Goal: Information Seeking & Learning: Understand process/instructions

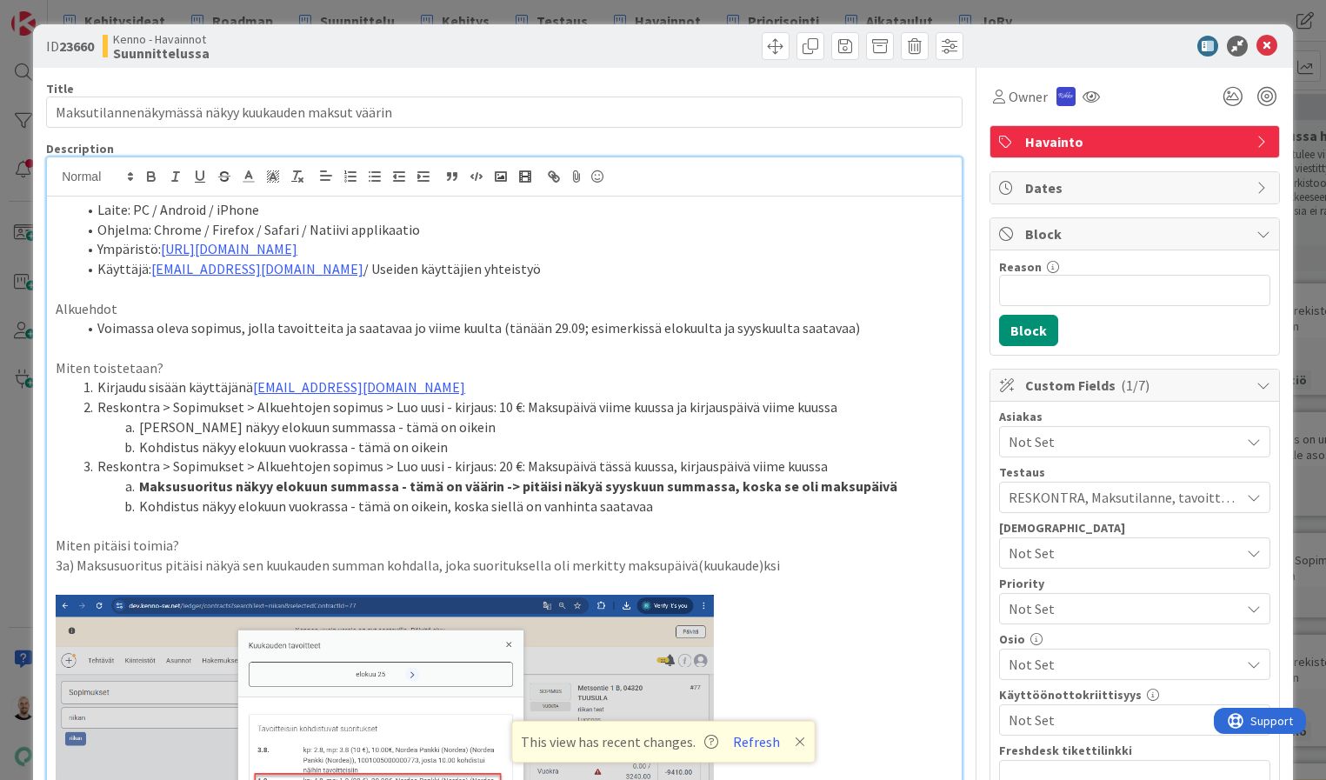
click at [560, 15] on div "ID 23660 Kenno - Havainnot Suunnittelussa Title 51 / 128 Maksutilannenäkymässä …" at bounding box center [663, 390] width 1326 height 780
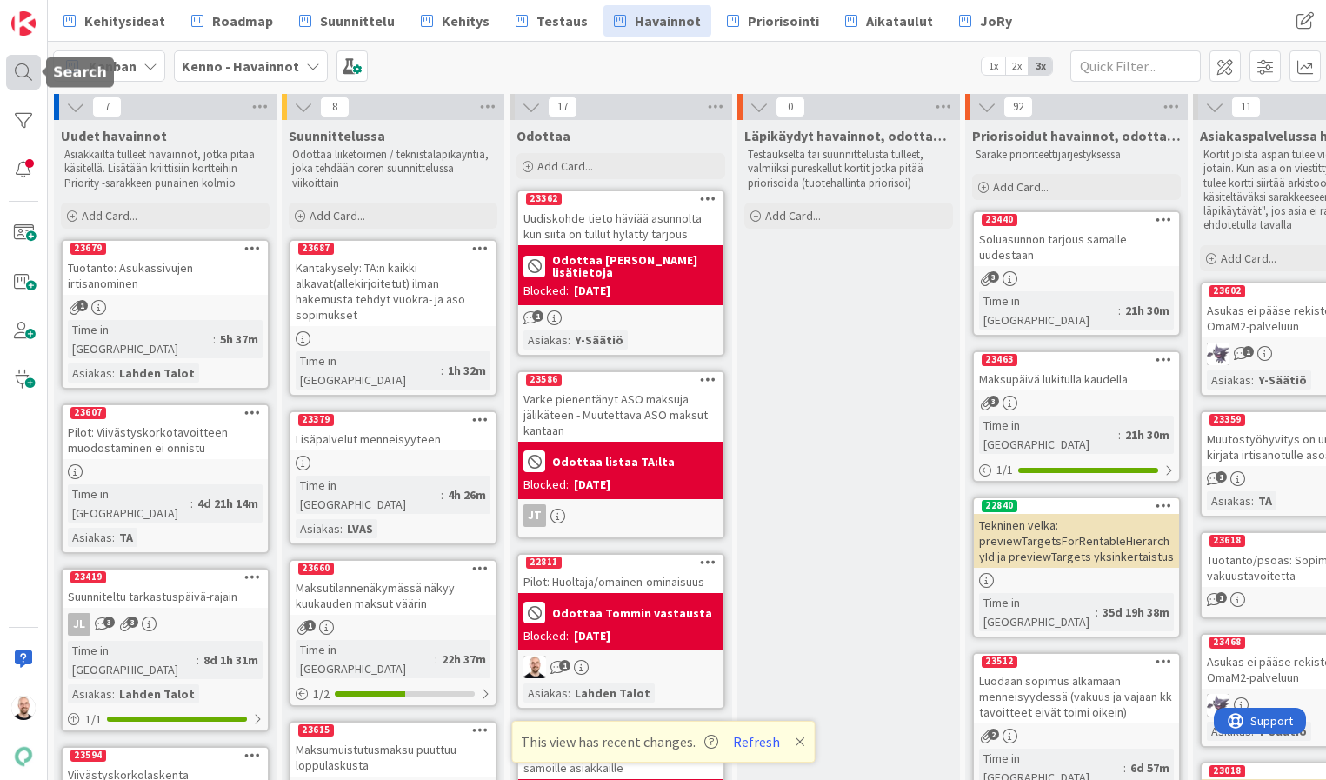
click at [32, 75] on div at bounding box center [23, 72] width 35 height 35
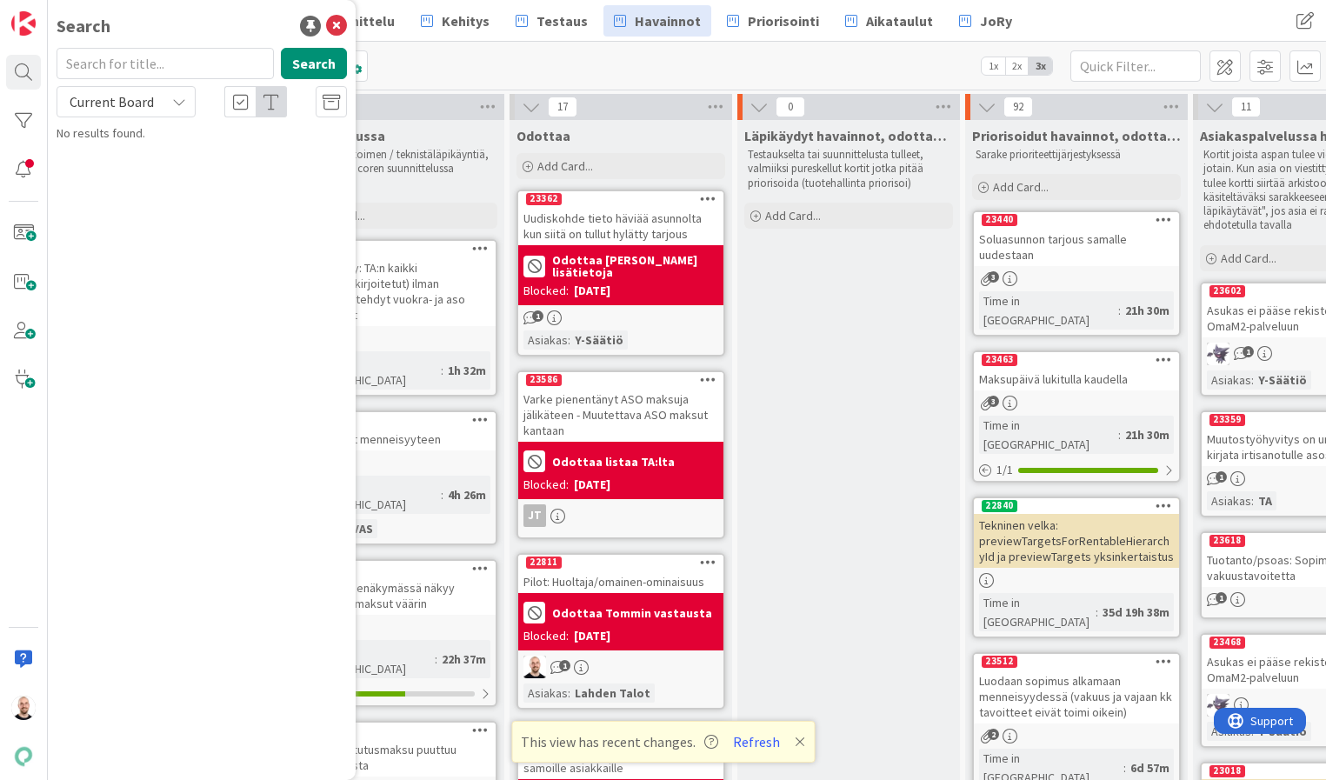
click at [140, 65] on input "text" at bounding box center [165, 63] width 217 height 31
type input "23488"
click at [99, 105] on span "Current Board" at bounding box center [112, 101] width 84 height 17
click at [131, 174] on span "All Boards" at bounding box center [156, 174] width 181 height 26
click at [221, 144] on p "Candour sähköiseen irtisanomiseen" at bounding box center [214, 153] width 266 height 18
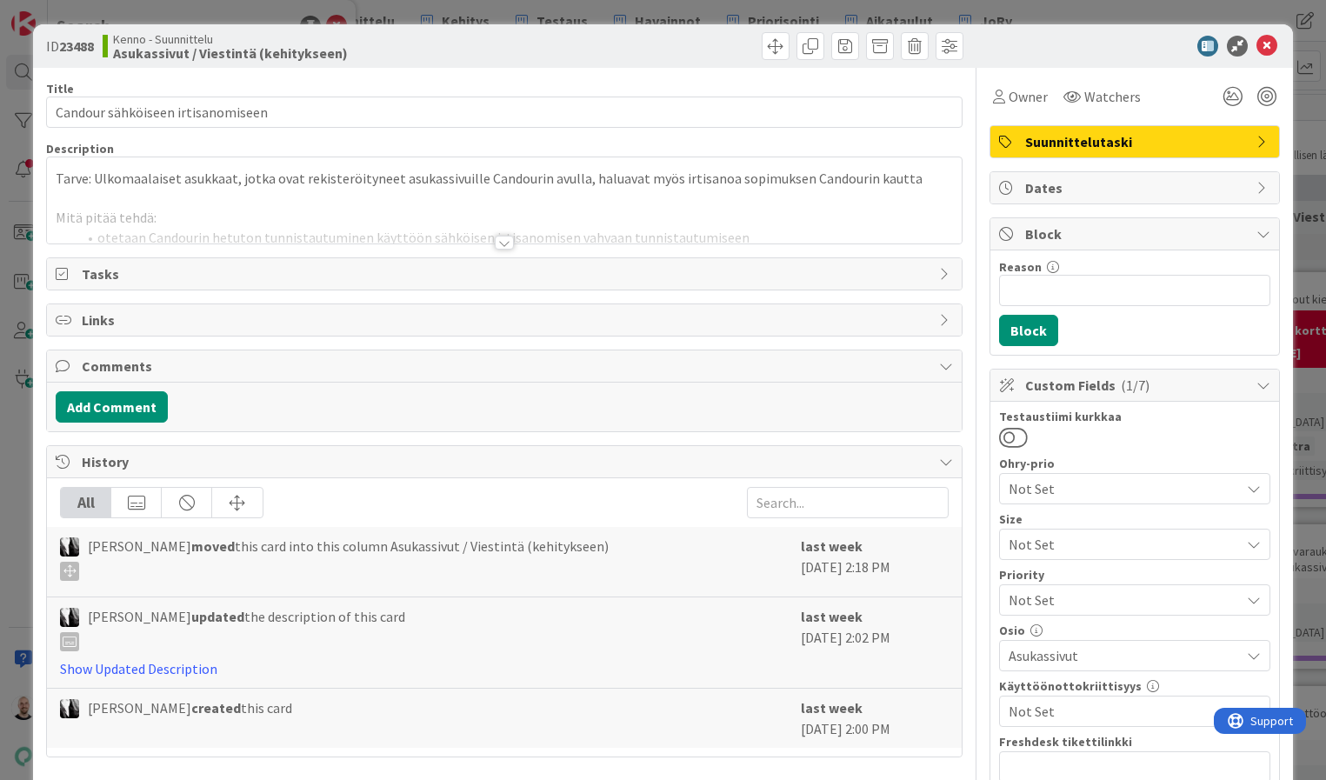
click at [499, 242] on div at bounding box center [504, 243] width 19 height 14
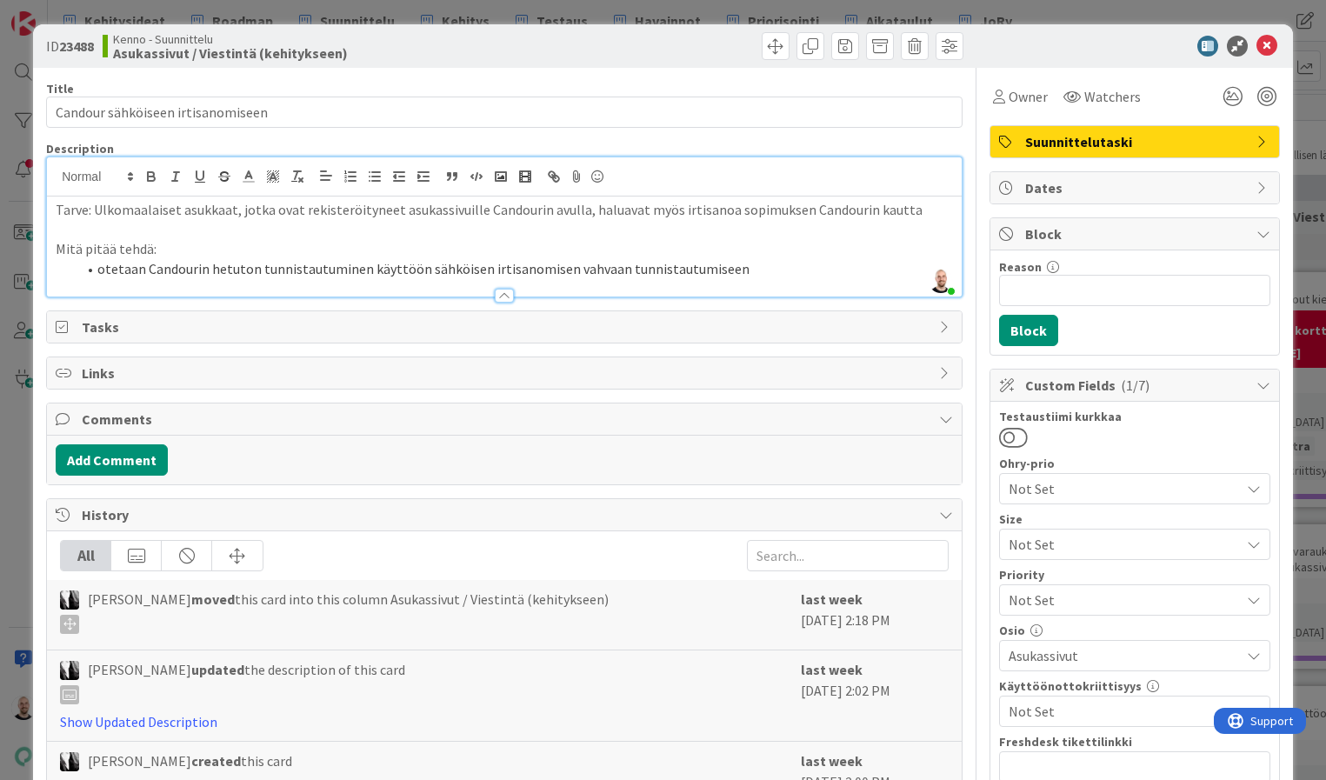
click at [767, 269] on li "otetaan Candourin hetuton tunnistautuminen käyttöön sähköisen irtisanomisen vah…" at bounding box center [515, 269] width 877 height 20
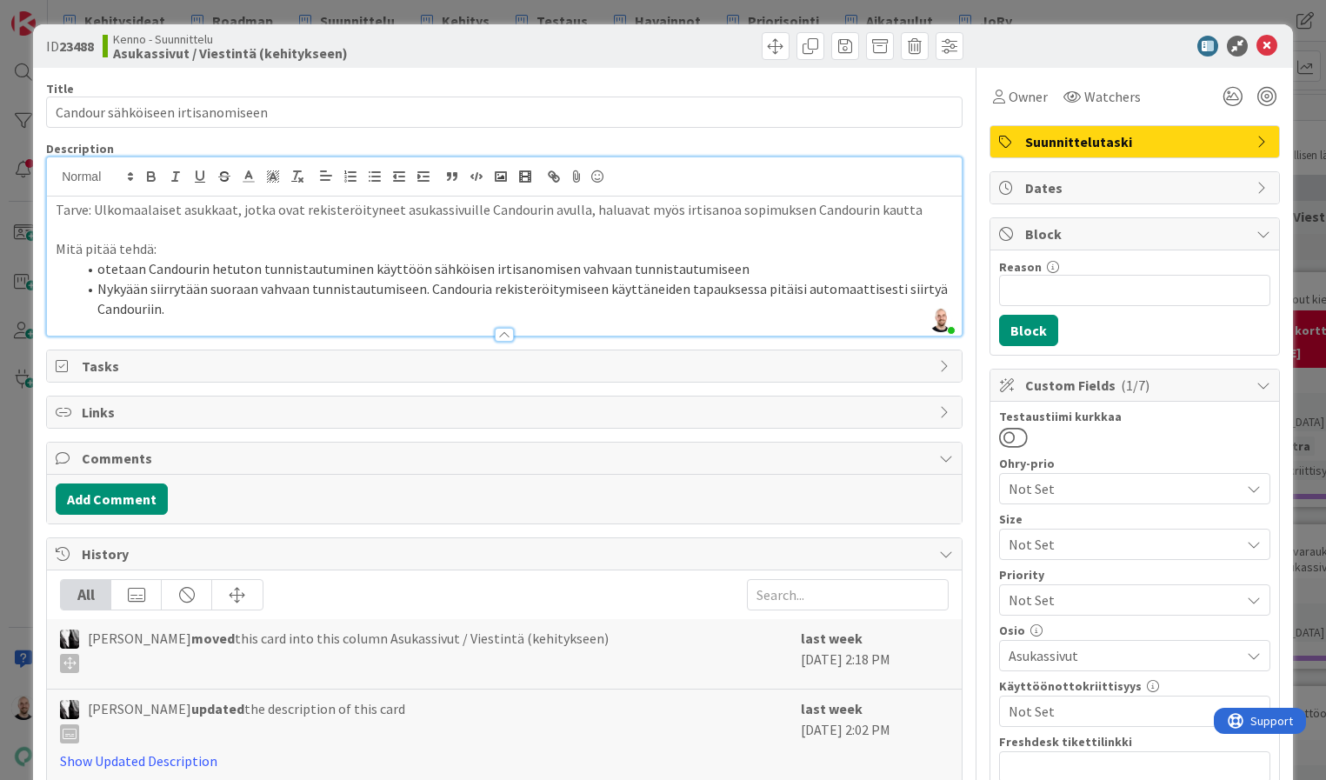
click at [210, 285] on li "Nykyään siirrytään suoraan vahvaan tunnistautumiseen. Candouria rekisteröitymis…" at bounding box center [515, 298] width 877 height 39
click at [144, 301] on li "Nykyään siirrytään lomakkeen täytön jälkeen suoraan vahvaan tunnistautumiseen. …" at bounding box center [515, 298] width 877 height 39
click at [132, 306] on li "Nykyään siirrytään lomakkeen täytön jälkeen suoraan vahvaan tunnistautumiseen. …" at bounding box center [515, 298] width 877 height 39
click at [271, 306] on li "Nykyään siirrytään lomakkeen täytön jälkeen suoraan vahvaan tunnistautumiseen. …" at bounding box center [515, 298] width 877 height 39
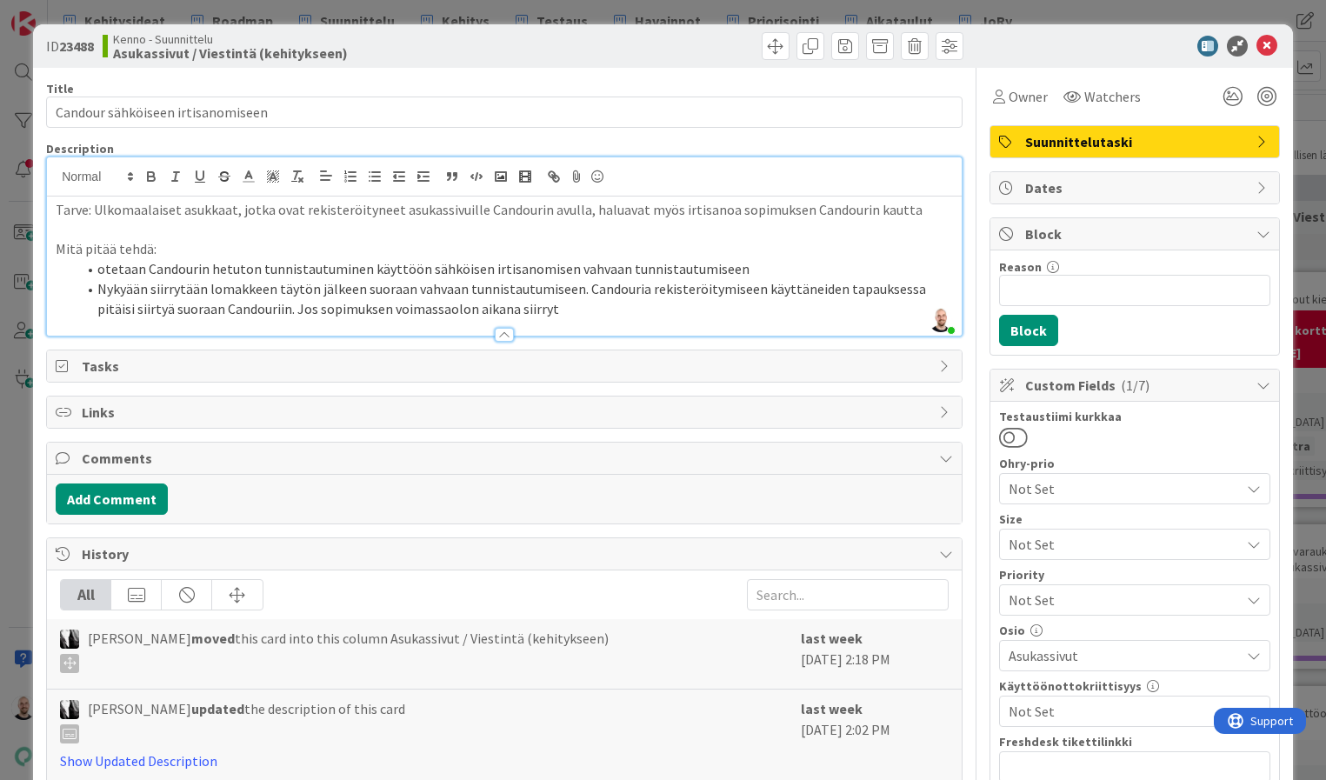
click at [495, 303] on li "Nykyään siirrytään lomakkeen täytön jälkeen suoraan vahvaan tunnistautumiseen. …" at bounding box center [515, 298] width 877 height 39
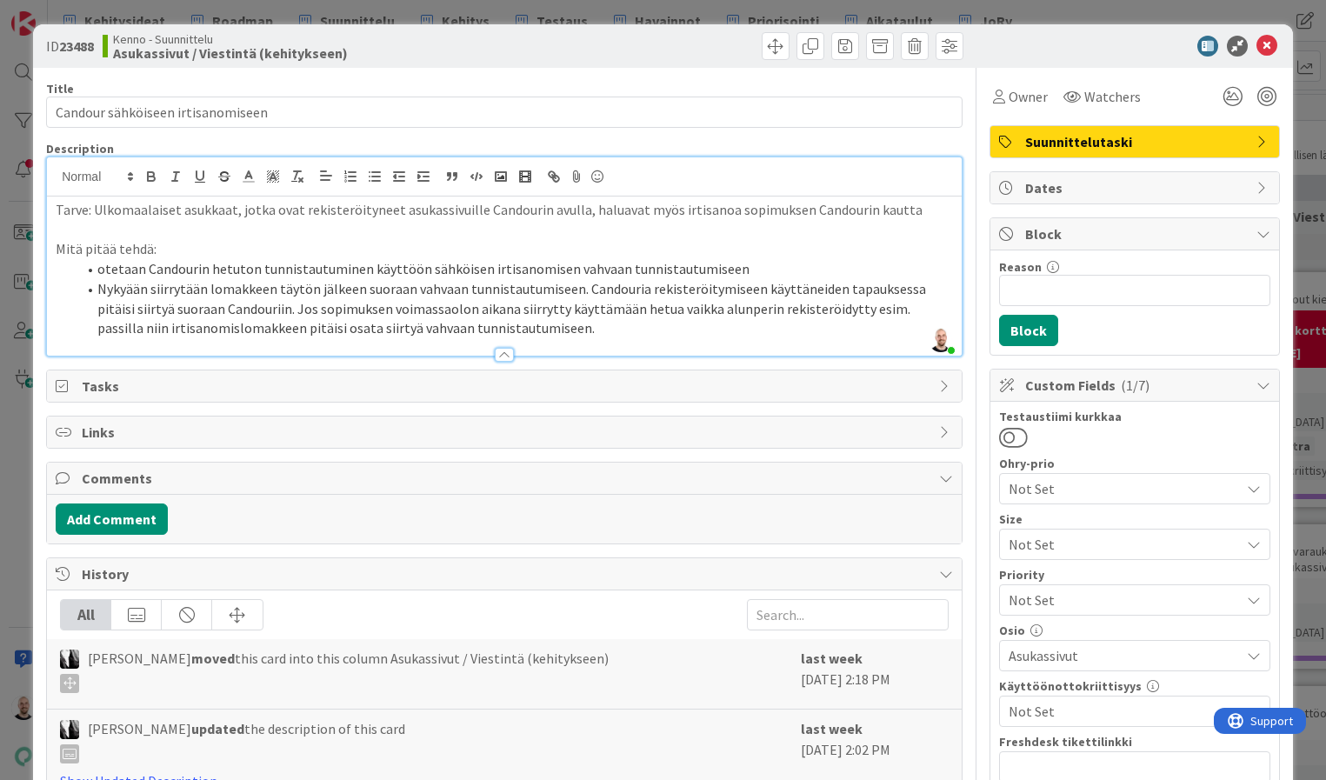
click at [856, 305] on li "Nykyään siirrytään lomakkeen täytön jälkeen suoraan vahvaan tunnistautumiseen. …" at bounding box center [515, 308] width 877 height 59
click at [573, 317] on li "Nykyään siirrytään lomakkeen täytön jälkeen suoraan vahvaan tunnistautumiseen. …" at bounding box center [515, 308] width 877 height 59
